Goal: Check status: Check status

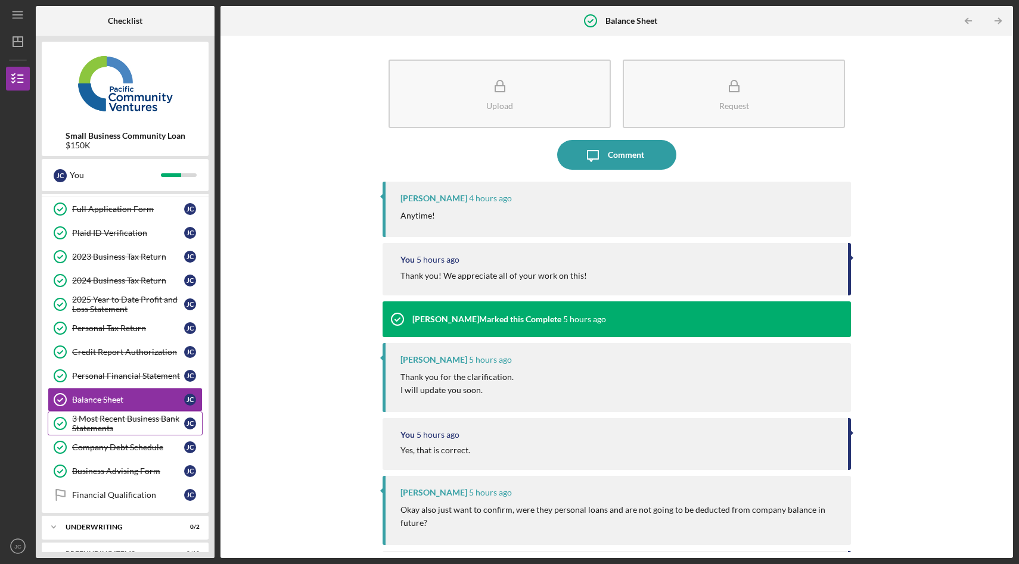
scroll to position [69, 0]
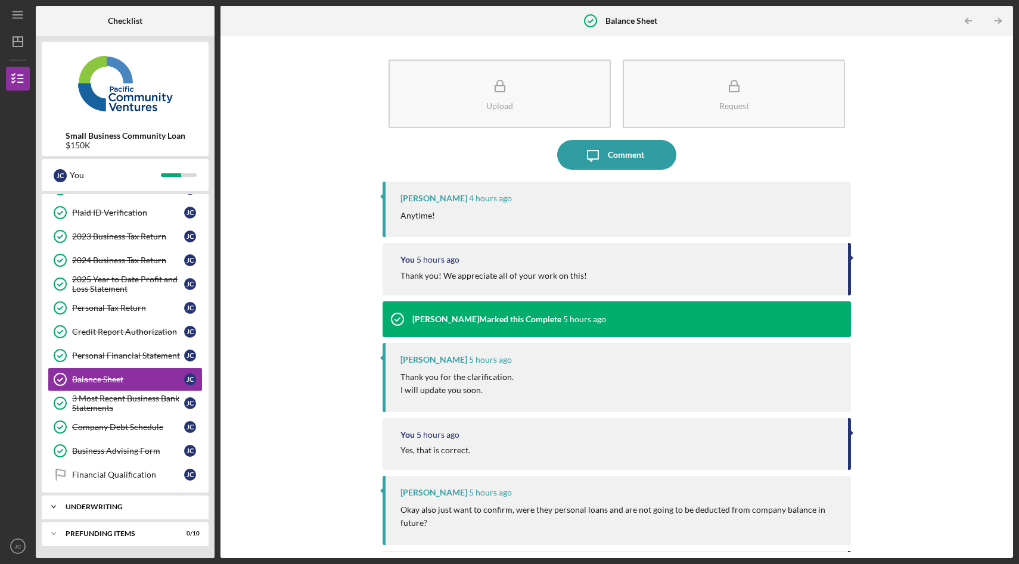
click at [139, 511] on div "Icon/Expander Underwriting 0 / 2" at bounding box center [125, 507] width 167 height 24
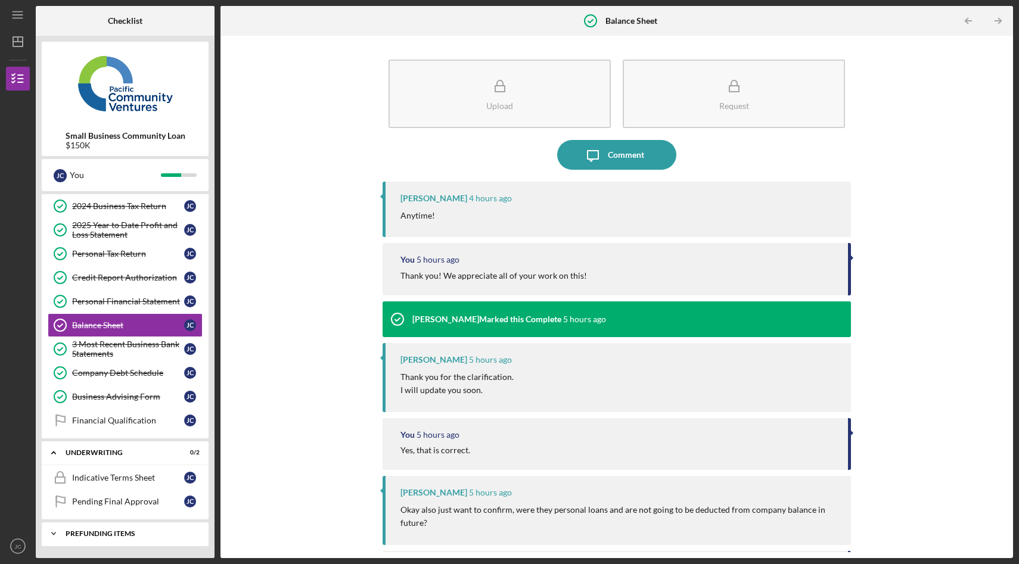
click at [132, 537] on div "Prefunding Items" at bounding box center [130, 533] width 128 height 7
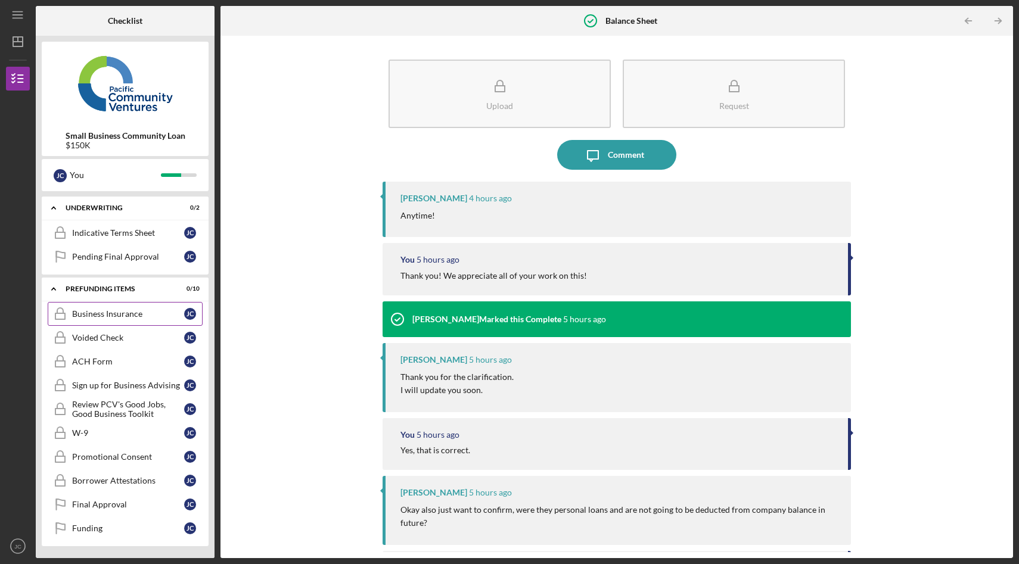
scroll to position [0, 0]
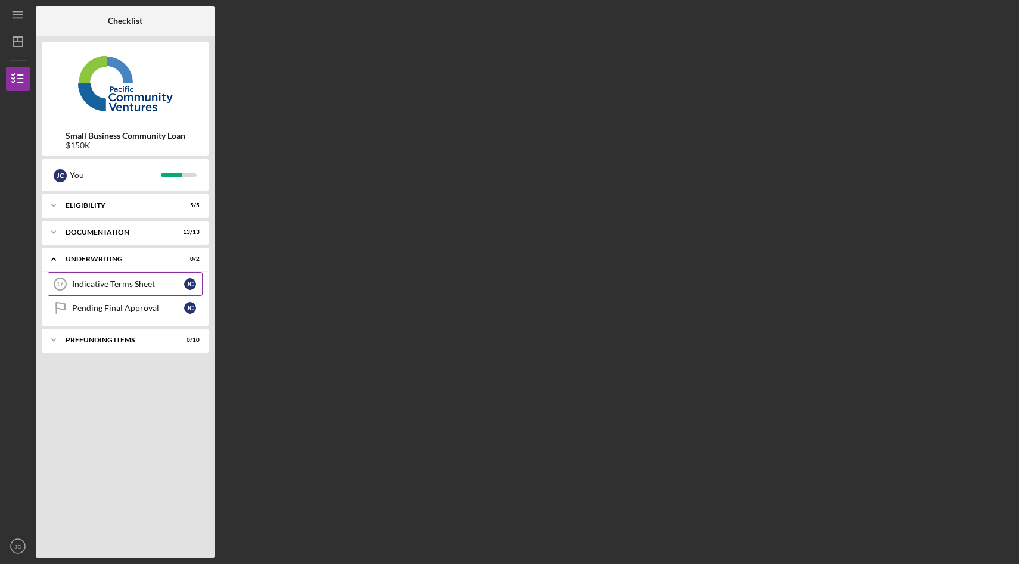
click at [142, 291] on link "Indicative Terms Sheet 17 Indicative Terms Sheet [PERSON_NAME]" at bounding box center [125, 284] width 155 height 24
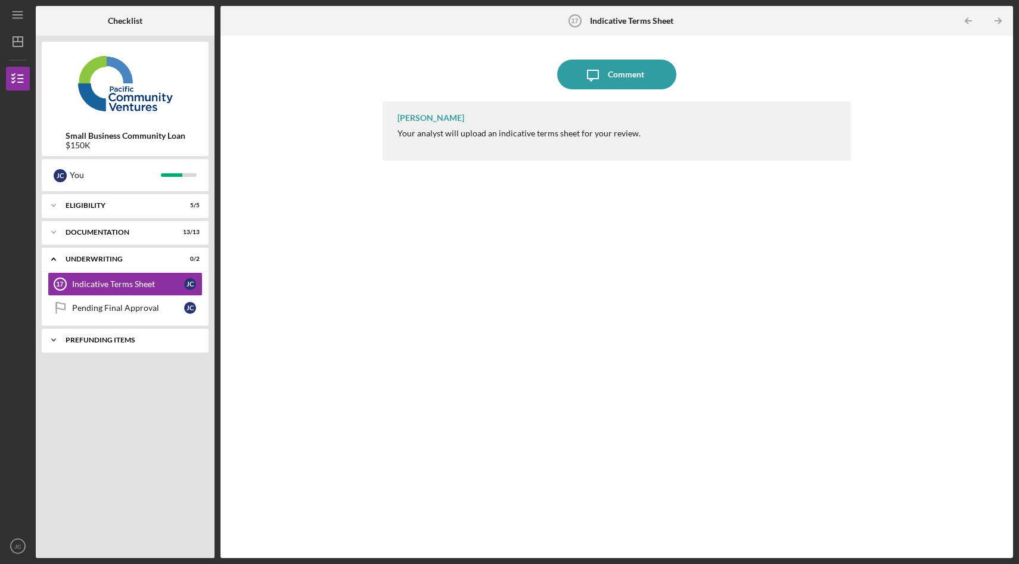
click at [120, 344] on div "Icon/Expander Prefunding Items 0 / 10" at bounding box center [125, 340] width 167 height 24
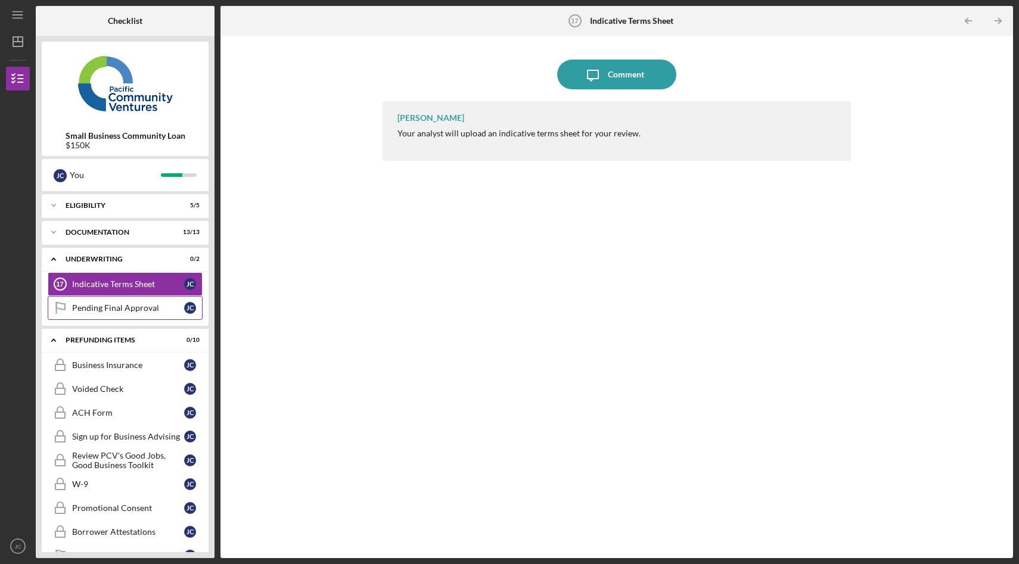
click at [152, 312] on div "Pending Final Approval" at bounding box center [128, 308] width 112 height 10
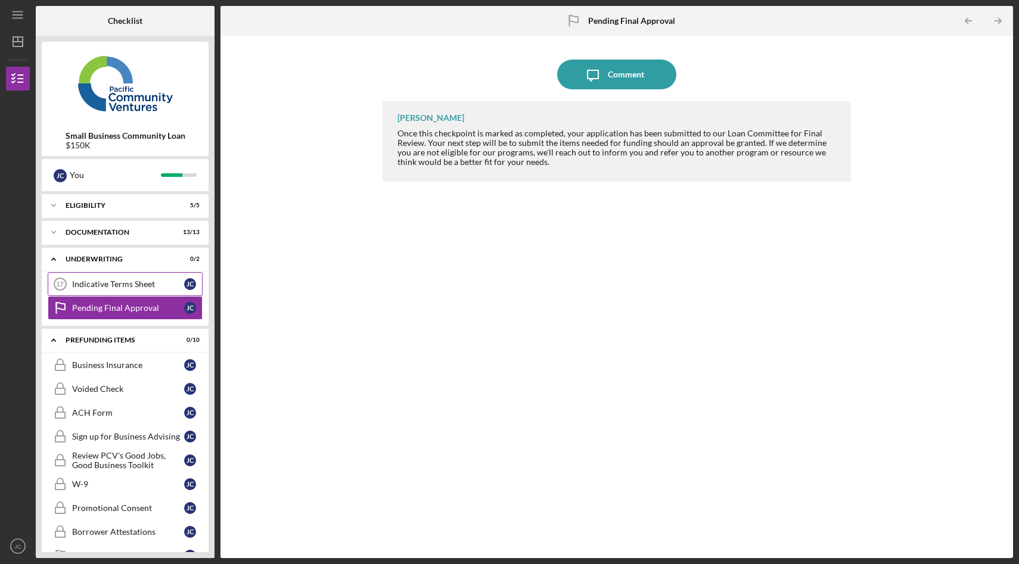
click at [150, 288] on div "Indicative Terms Sheet" at bounding box center [128, 285] width 112 height 10
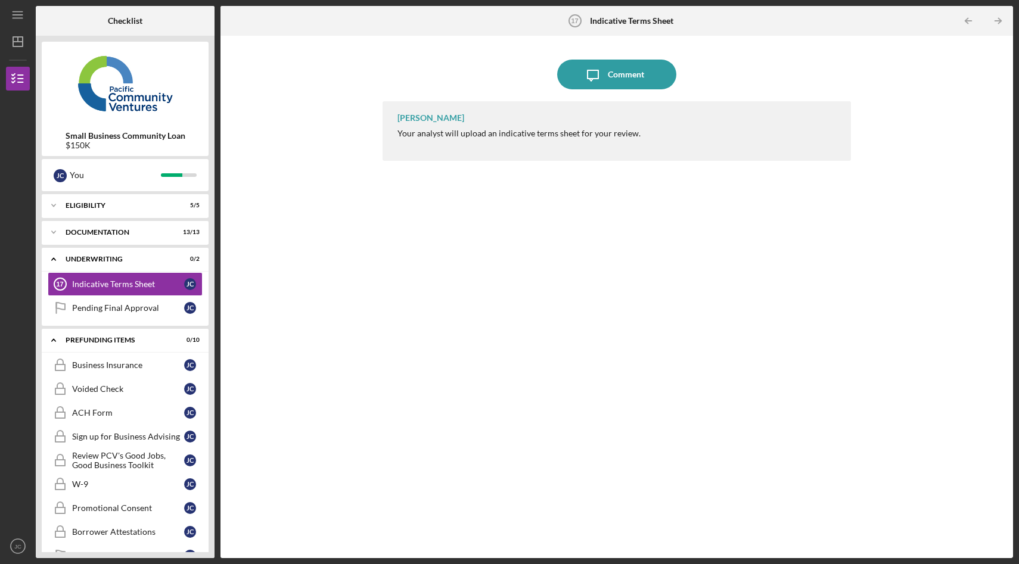
click at [575, 127] on div "Yash Abichandani Your analyst will upload an indicative terms sheet for your re…" at bounding box center [617, 131] width 468 height 60
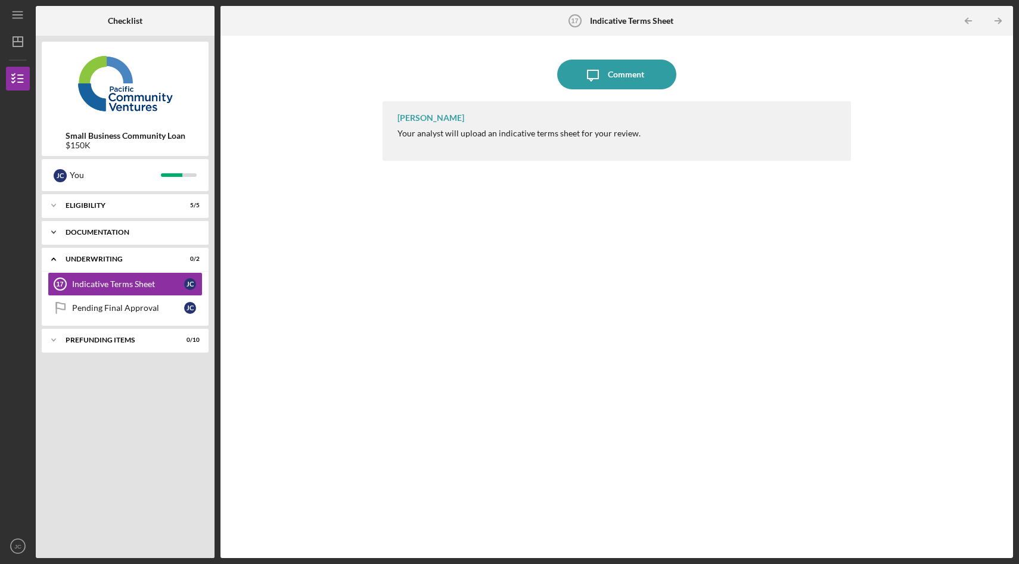
click at [120, 230] on div "Documentation" at bounding box center [130, 232] width 128 height 7
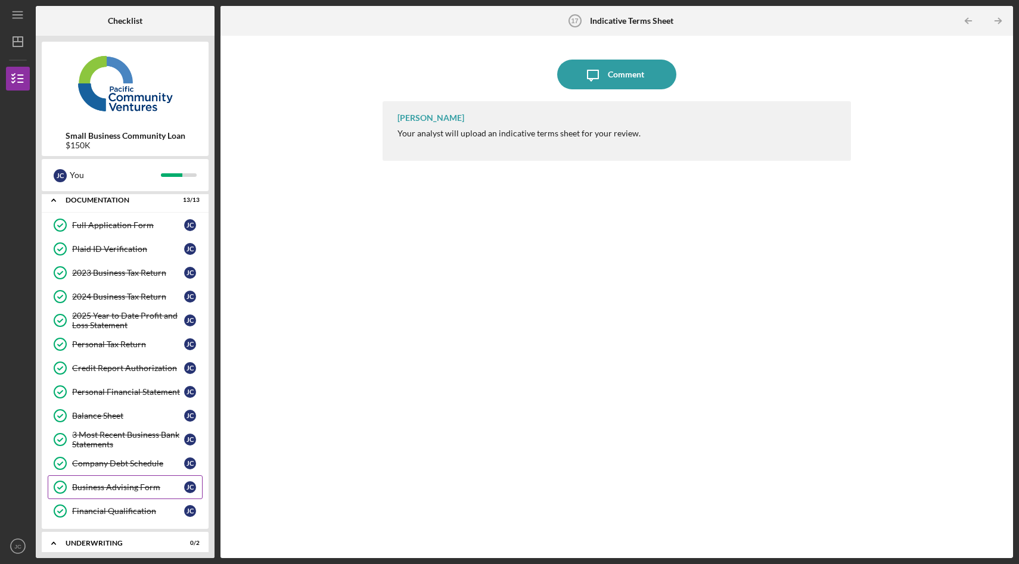
scroll to position [33, 0]
click at [144, 367] on div "Credit Report Authorization" at bounding box center [128, 368] width 112 height 10
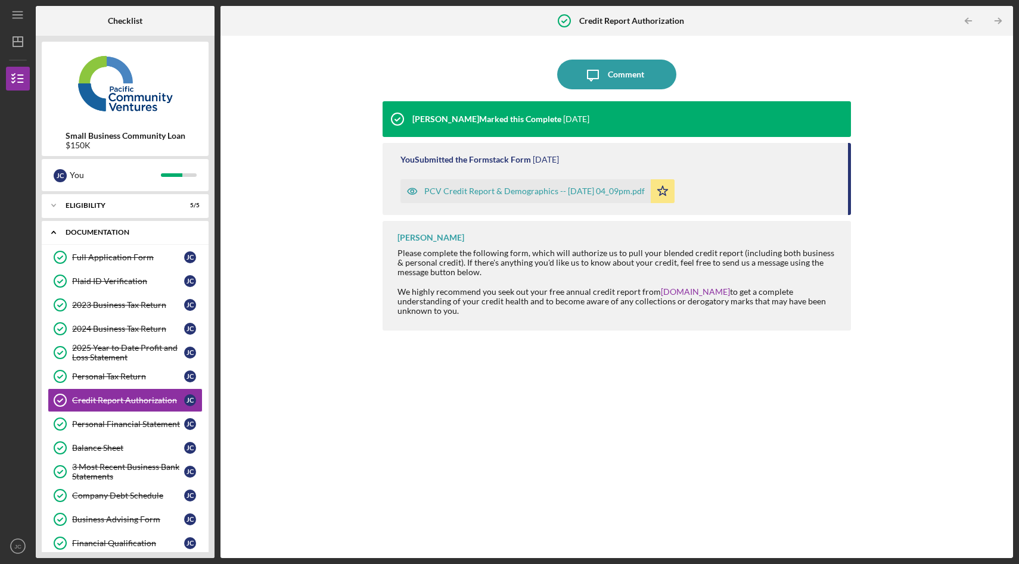
click at [51, 231] on icon "Icon/Expander" at bounding box center [54, 233] width 24 height 24
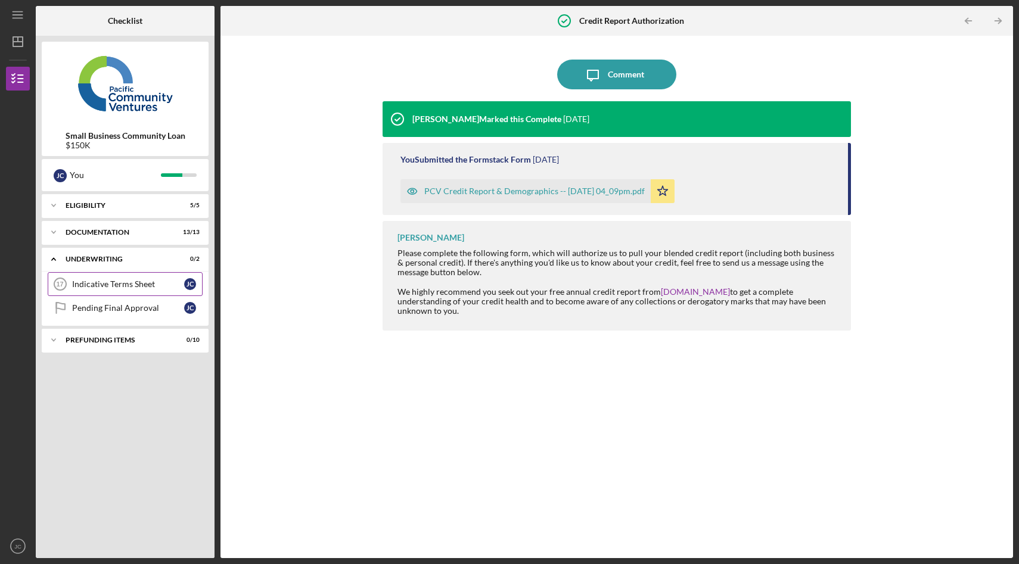
click at [95, 285] on div "Indicative Terms Sheet" at bounding box center [128, 285] width 112 height 10
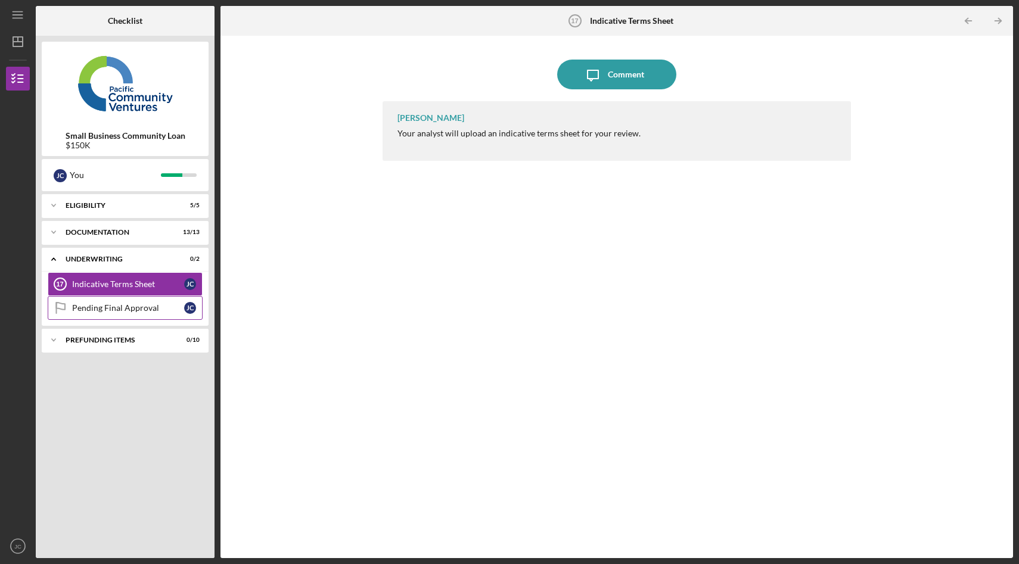
click at [95, 306] on div "Pending Final Approval" at bounding box center [128, 308] width 112 height 10
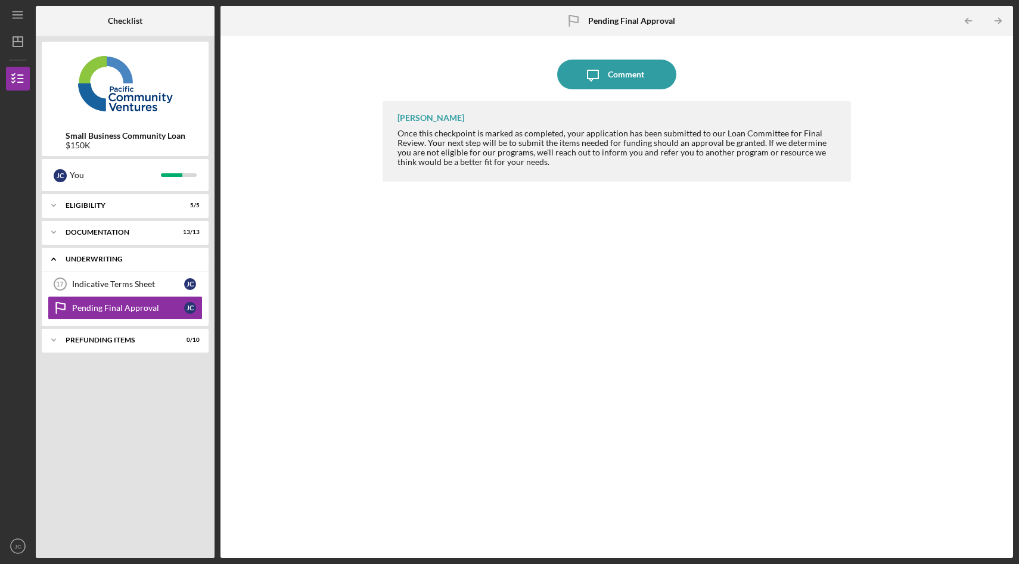
click at [50, 261] on icon "Icon/Expander" at bounding box center [54, 259] width 24 height 24
click at [145, 283] on div "Indicative Terms Sheet" at bounding box center [128, 285] width 112 height 10
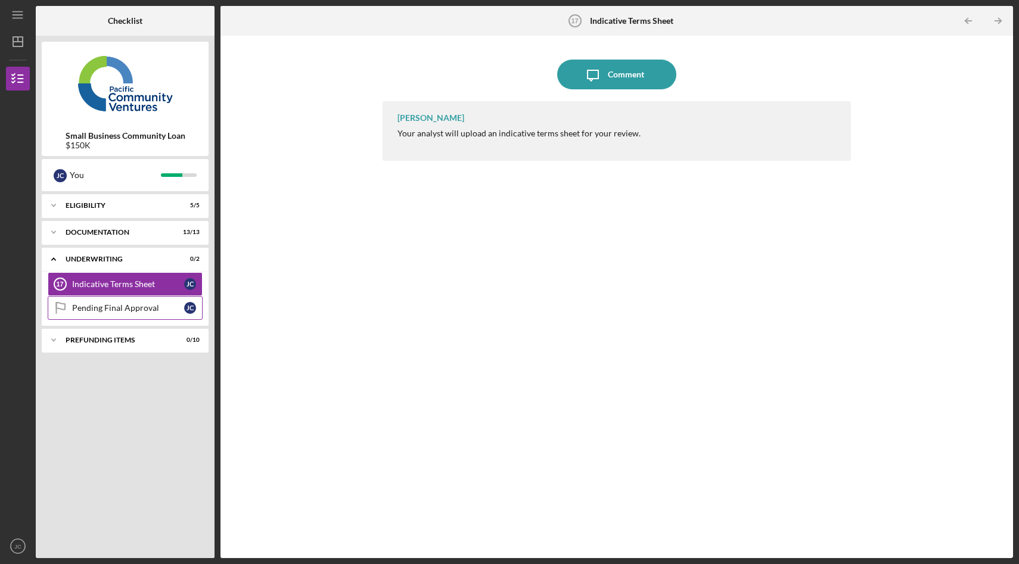
click at [104, 313] on link "Pending Final Approval Pending Final Approval J C" at bounding box center [125, 308] width 155 height 24
